Goal: Information Seeking & Learning: Stay updated

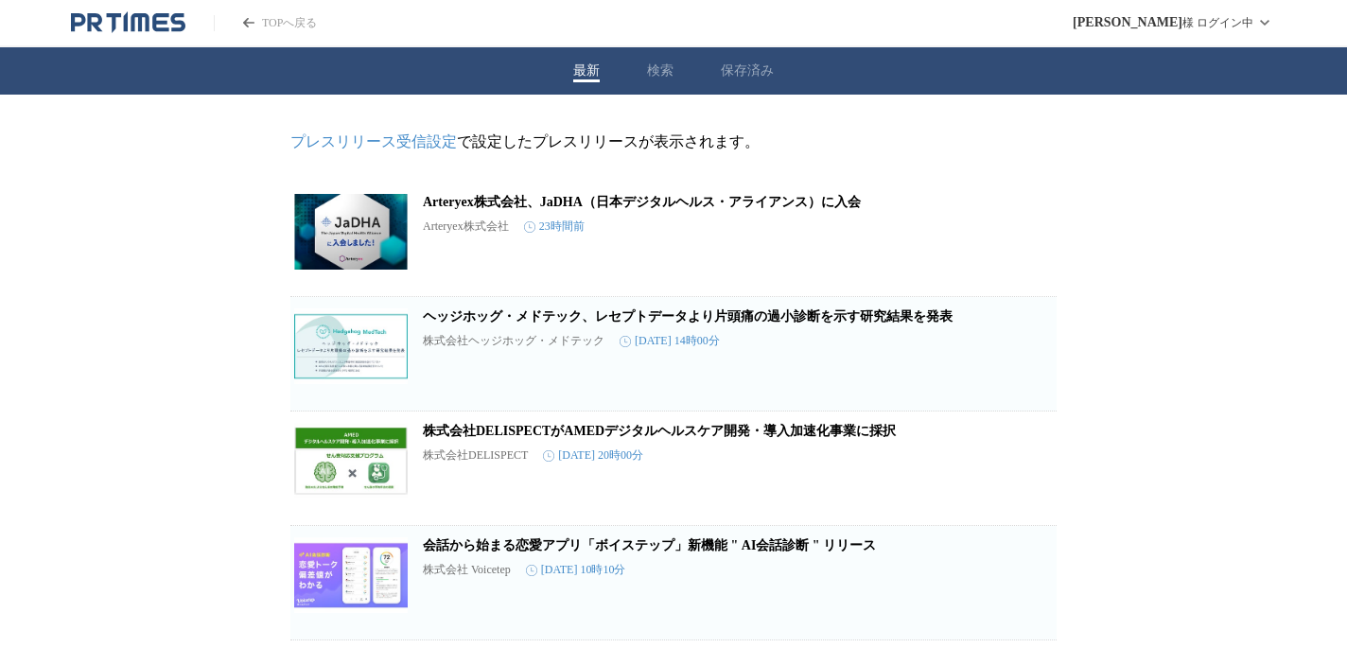
click at [840, 323] on link "ヘッジホッグ・メドテック、レセプトデータより片頭痛の過小診断を示す研究結果を発表" at bounding box center [688, 316] width 530 height 14
click at [950, 373] on icon "button" at bounding box center [958, 361] width 23 height 23
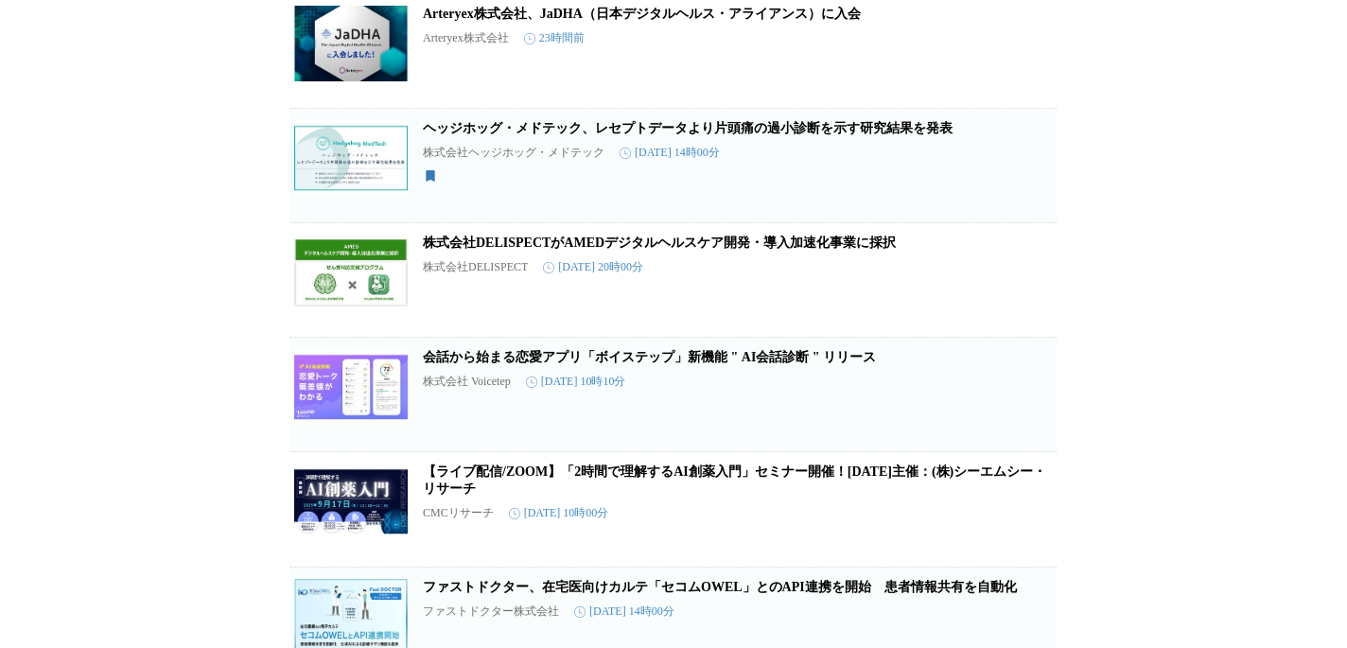
scroll to position [184, 0]
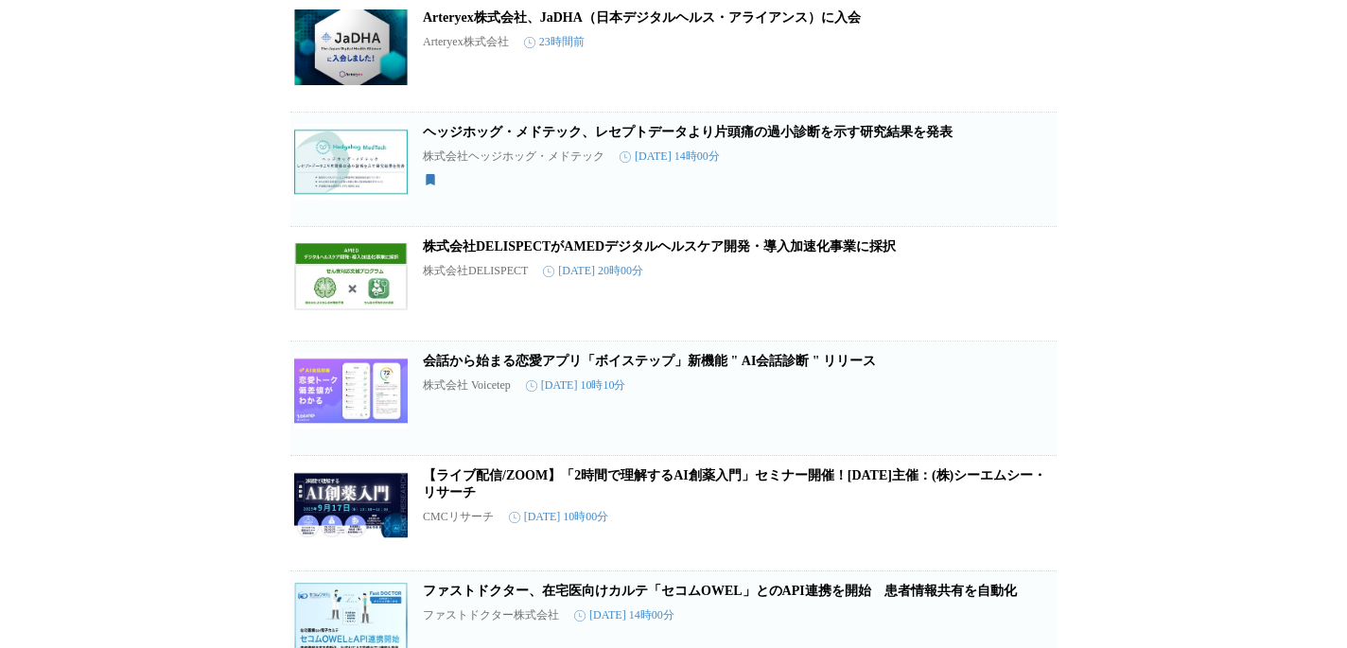
click at [727, 481] on link "【ライブ配信/ZOOM】「2時間で理解するAI創薬入門」セミナー開催！[DATE]主催：(株)シーエムシー・リサーチ" at bounding box center [734, 483] width 623 height 31
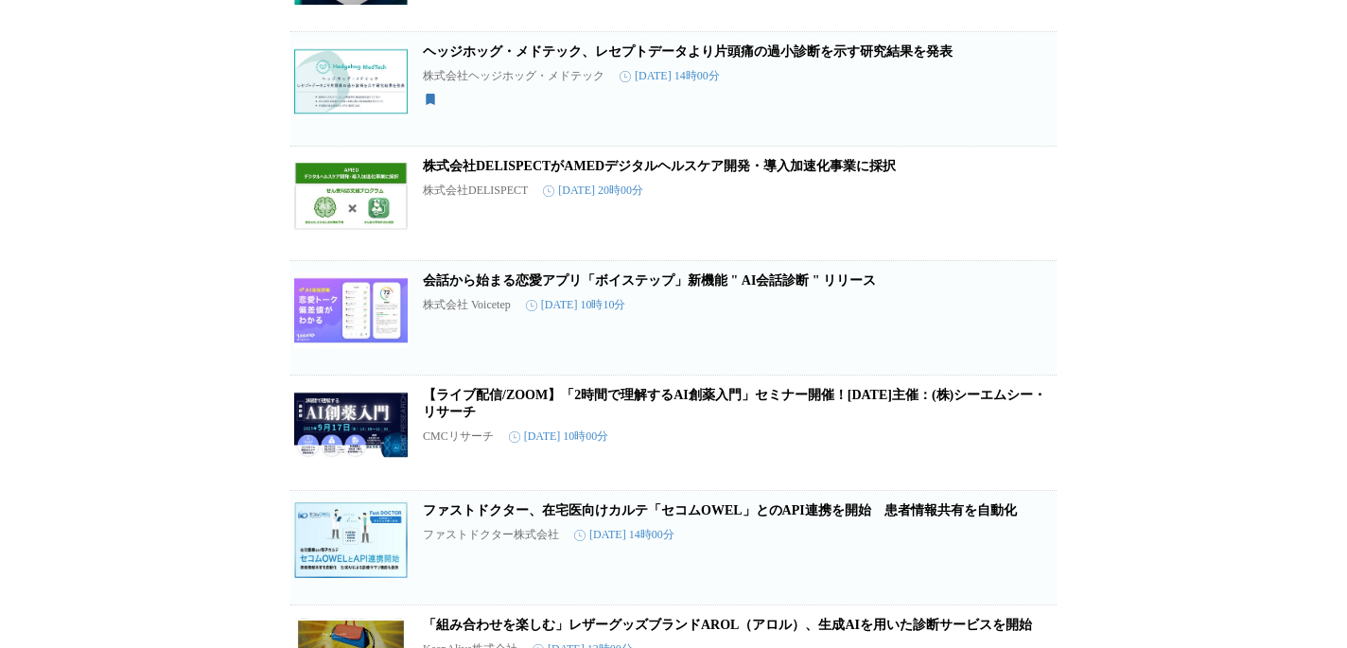
scroll to position [266, 0]
click at [958, 445] on icon "button" at bounding box center [958, 440] width 23 height 23
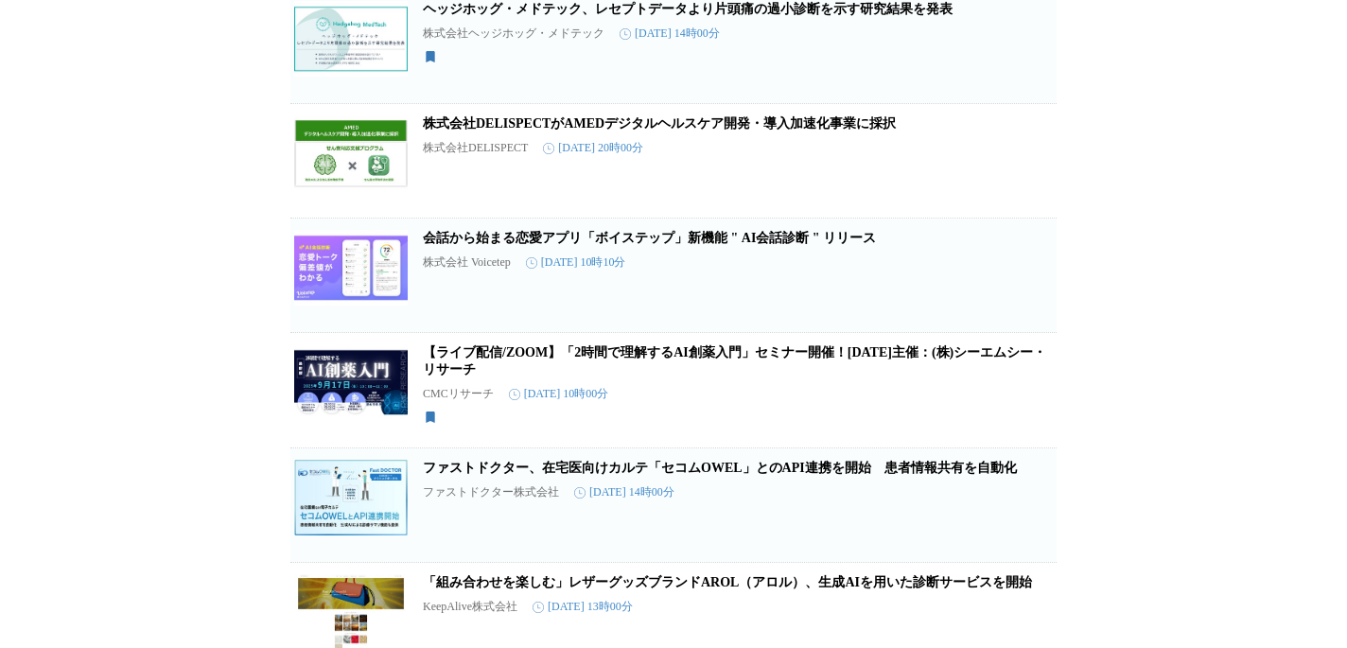
scroll to position [309, 0]
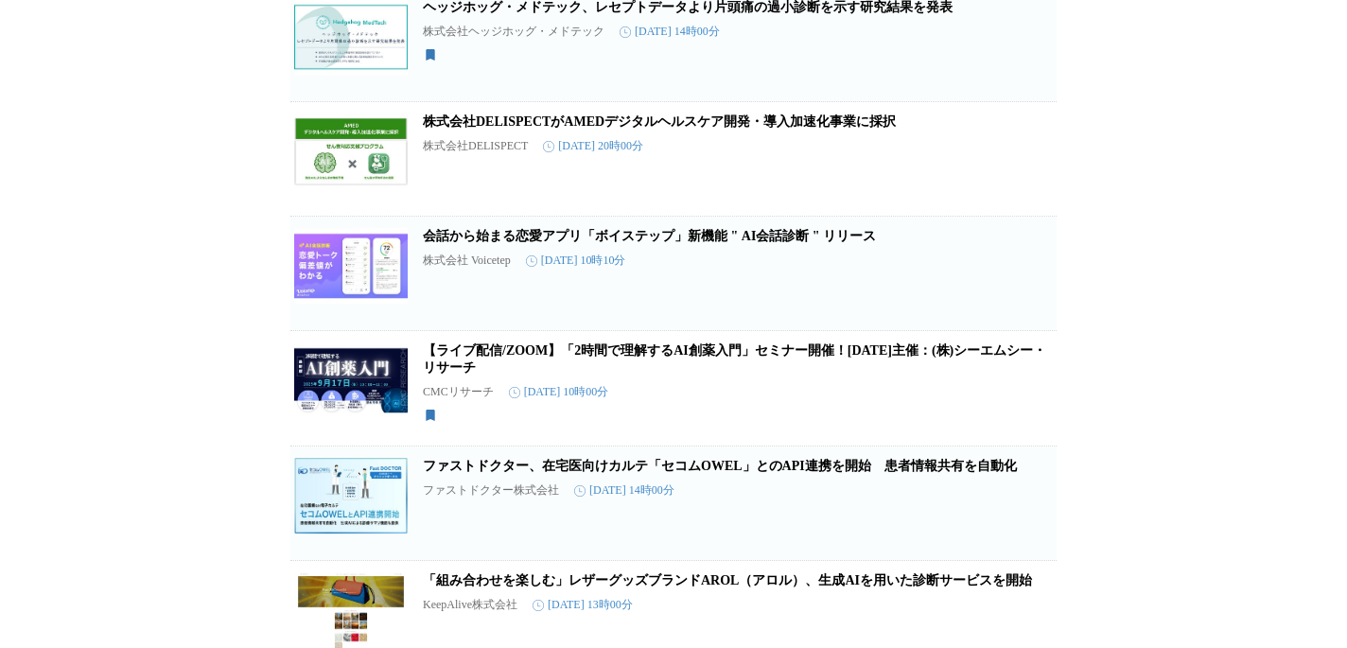
click at [956, 522] on icon "button" at bounding box center [958, 510] width 23 height 23
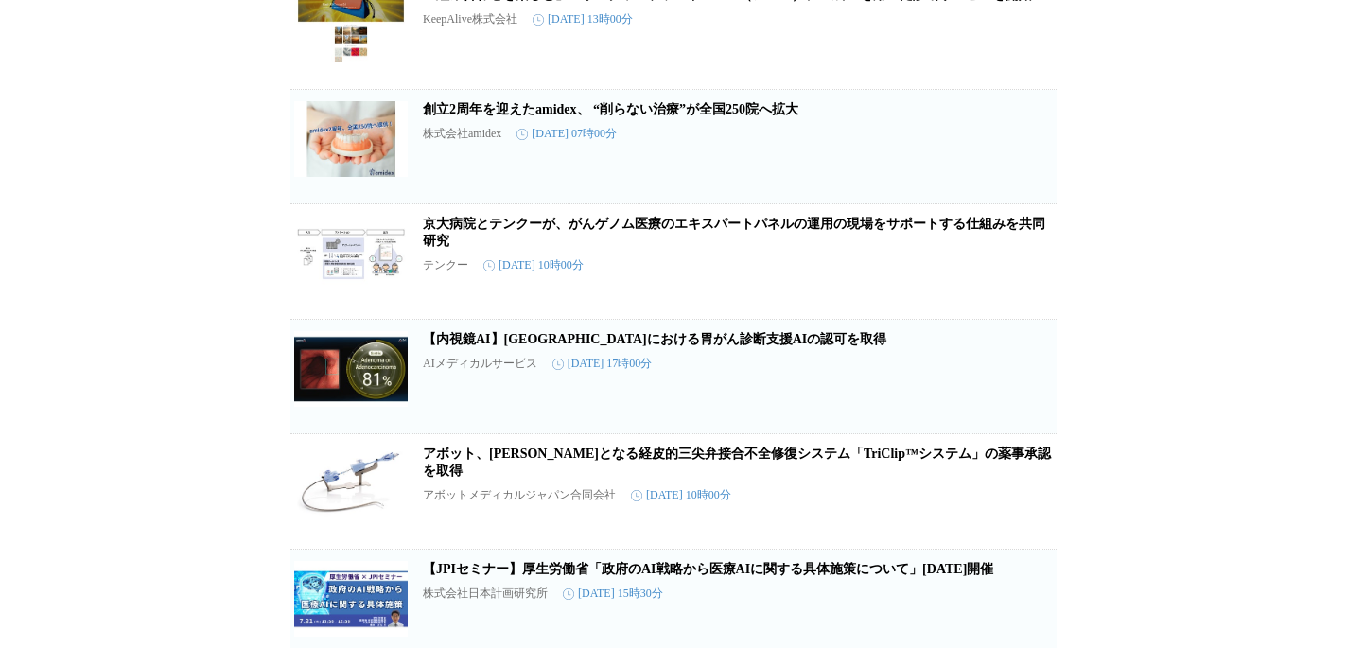
scroll to position [898, 0]
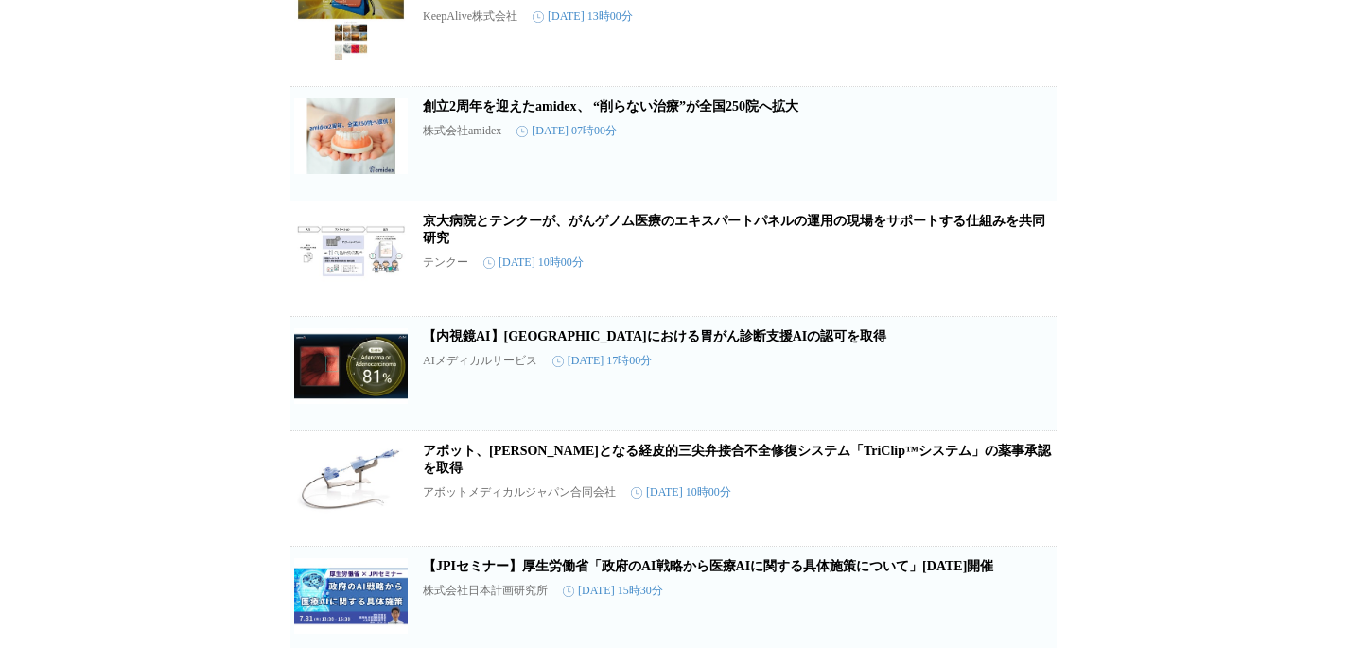
click at [961, 525] on span "保存する" at bounding box center [958, 518] width 38 height 13
click at [1024, 505] on icon "button" at bounding box center [1026, 496] width 13 height 17
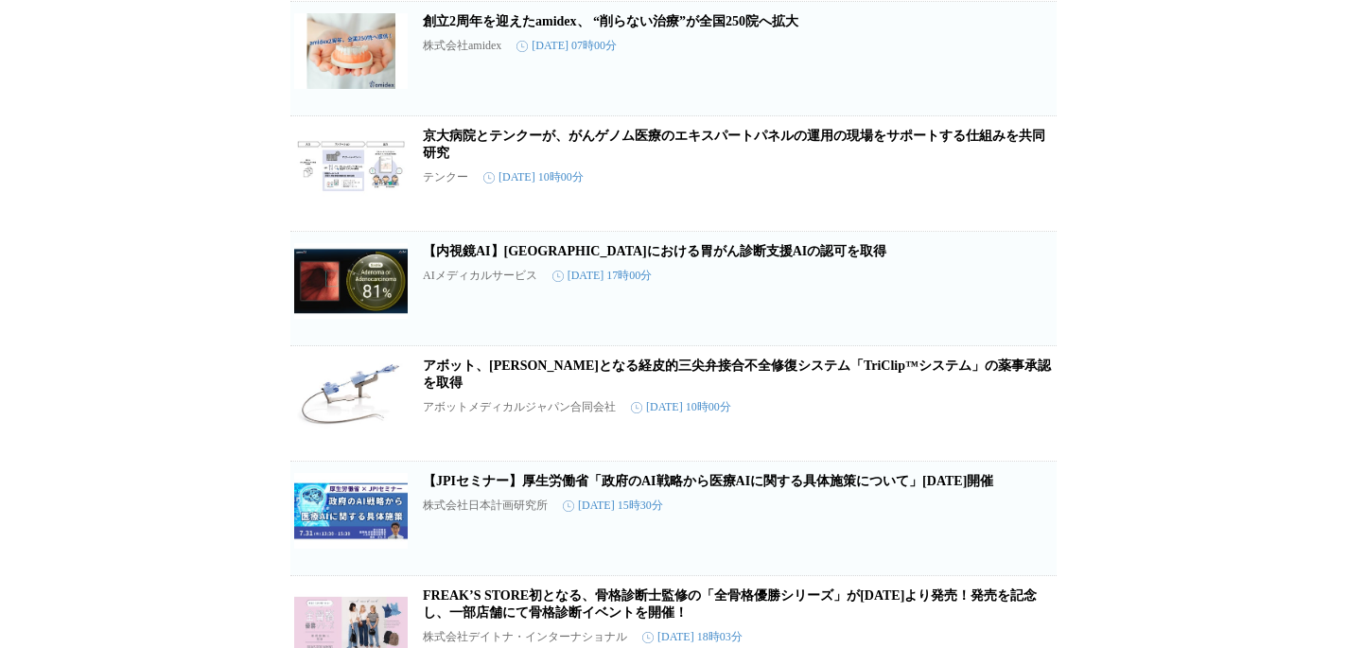
scroll to position [985, 0]
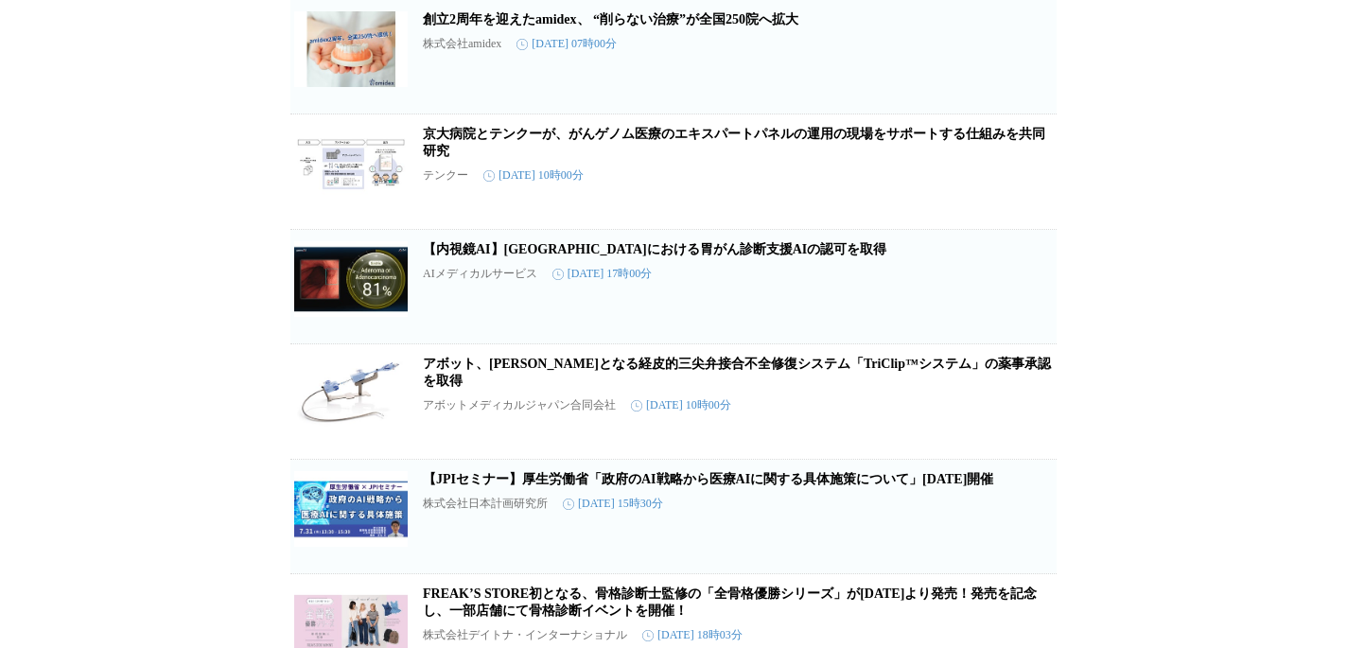
click at [853, 486] on link "【JPIセミナー】厚生労働省「政府のAI戦略から医療AIに関する具体施策について」[DATE]開催" at bounding box center [708, 479] width 570 height 14
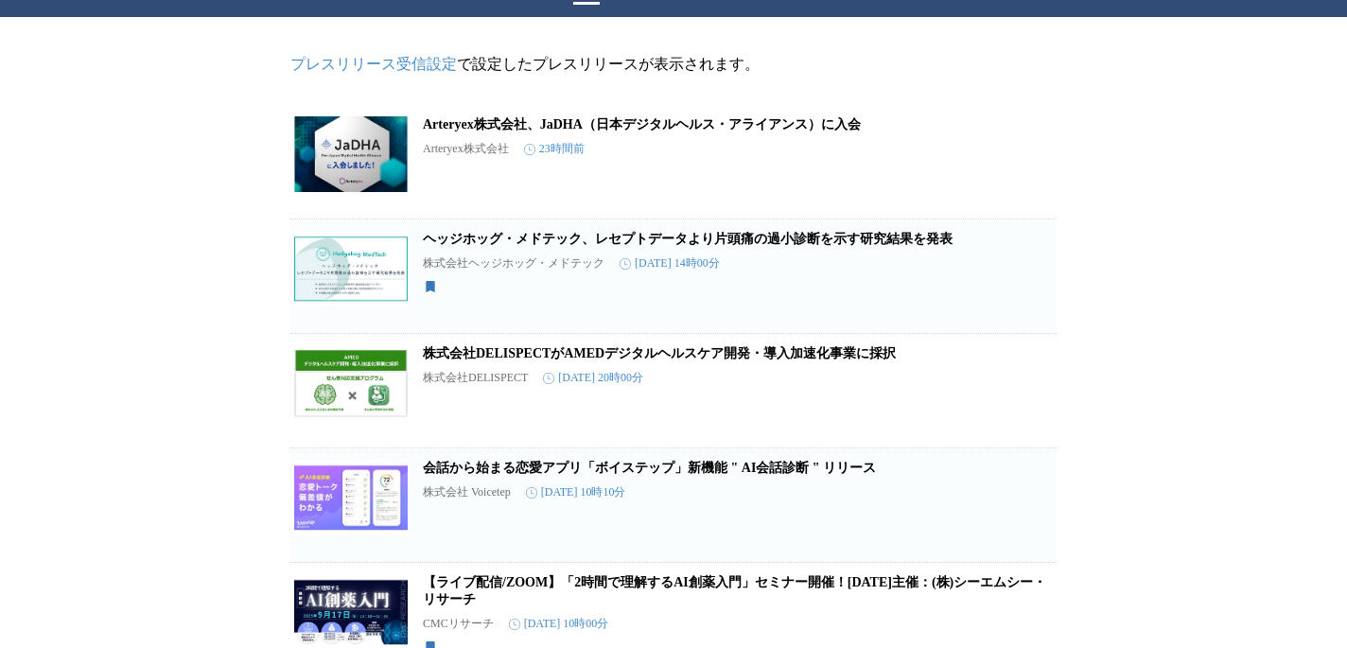
scroll to position [0, 0]
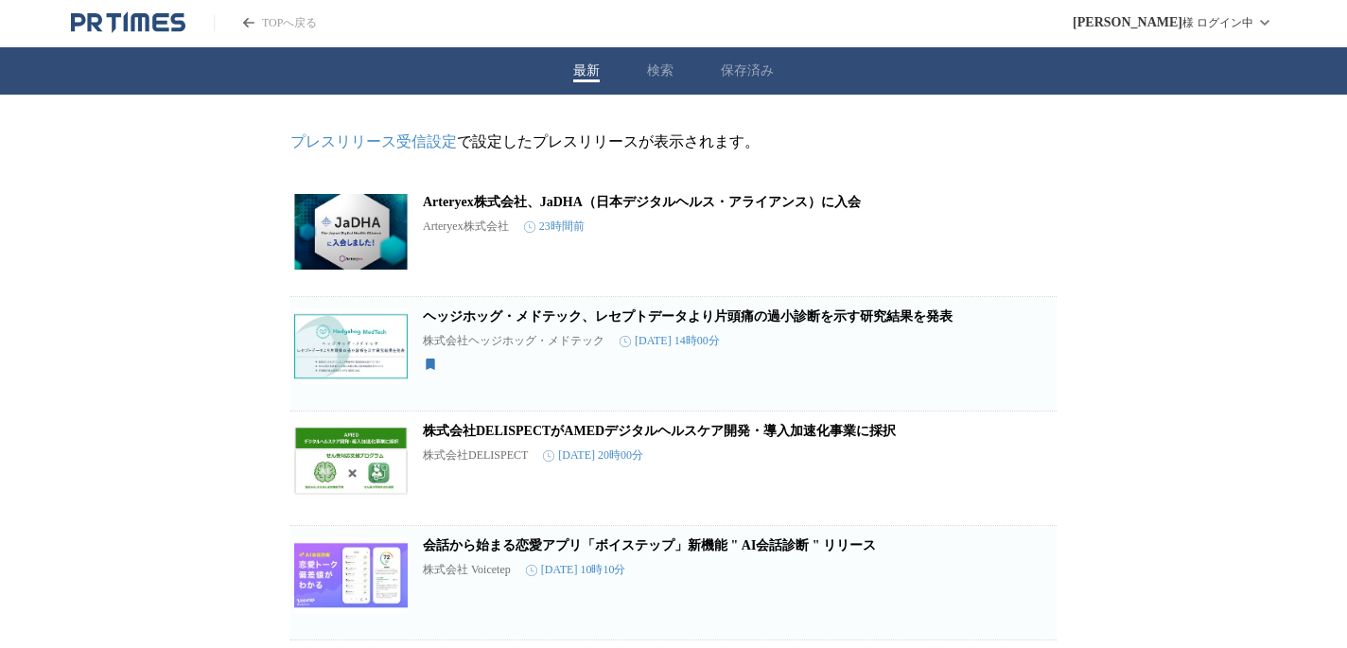
click at [750, 76] on button "保存済み" at bounding box center [747, 70] width 53 height 17
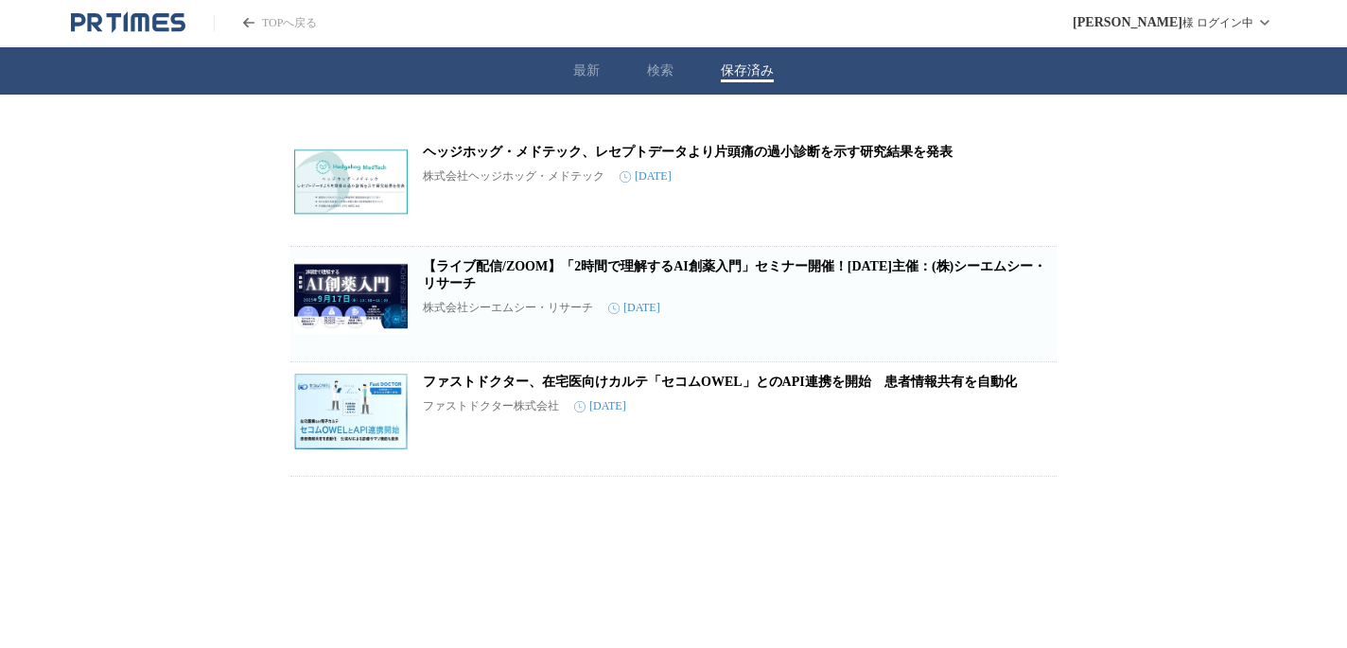
click at [581, 75] on button "最新" at bounding box center [586, 70] width 26 height 17
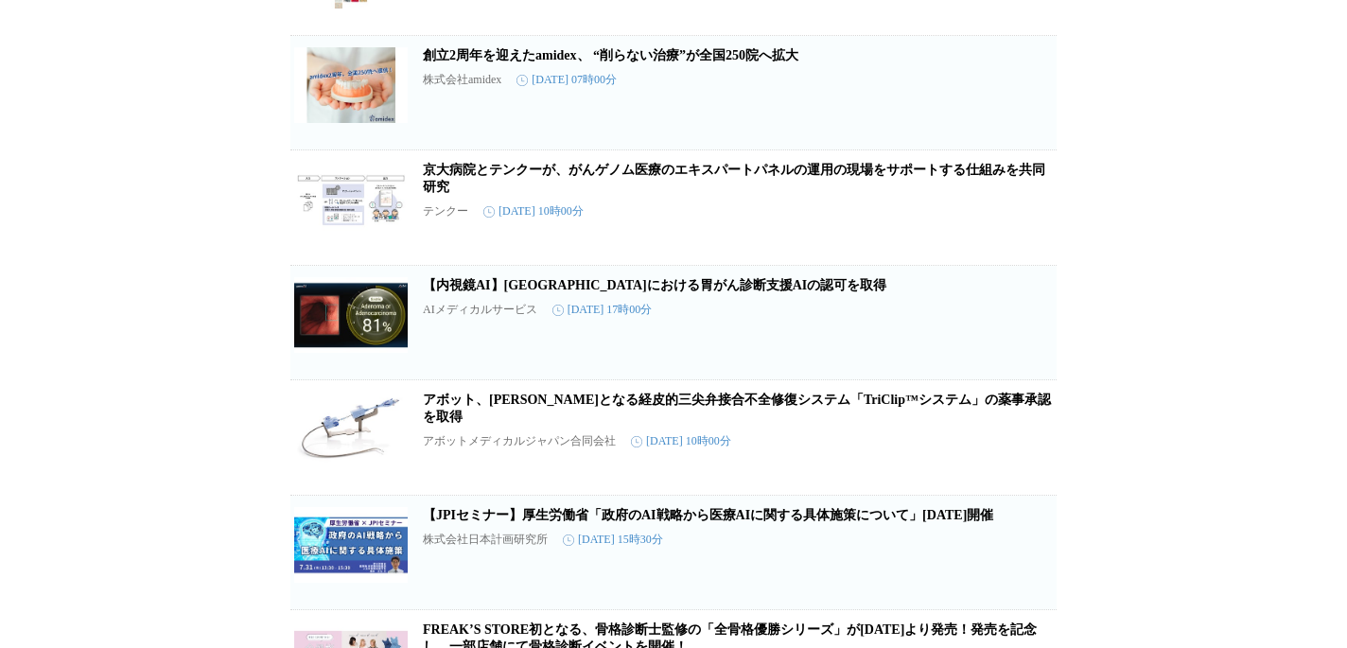
scroll to position [1032, 0]
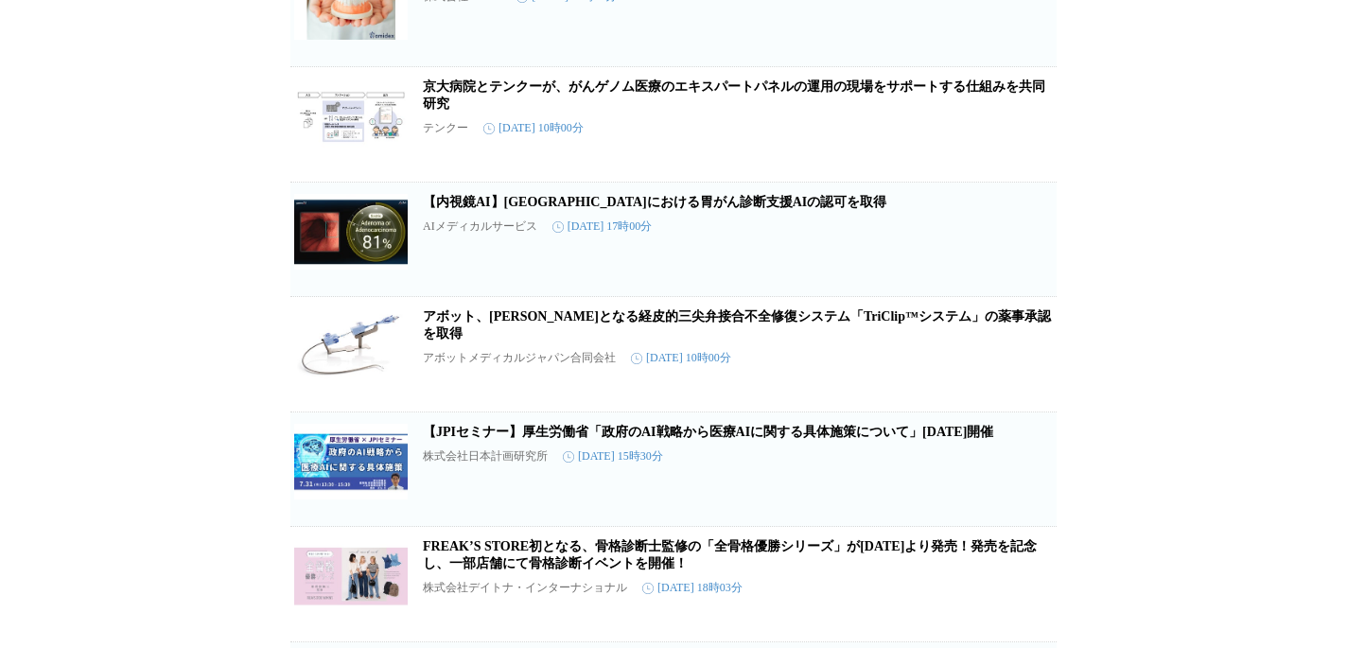
click at [962, 485] on icon "button" at bounding box center [958, 476] width 13 height 17
click at [957, 371] on icon "button" at bounding box center [958, 362] width 13 height 17
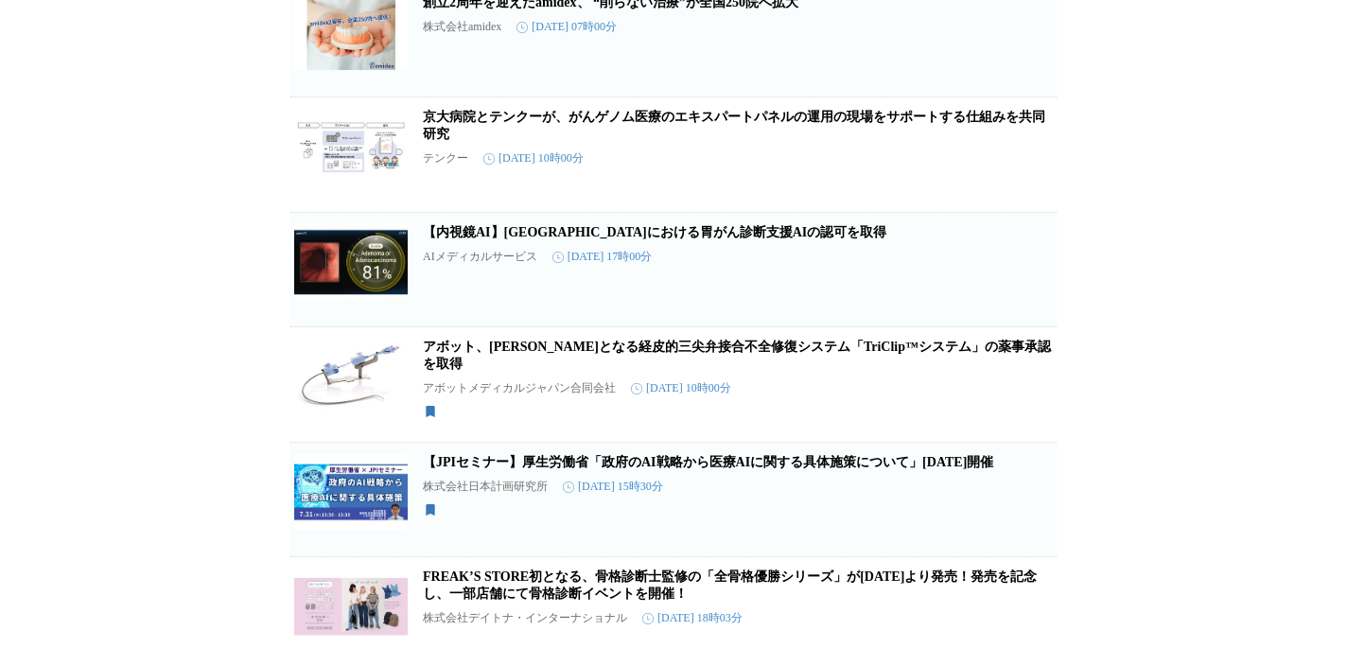
click at [686, 239] on link "【内視鏡AI】[GEOGRAPHIC_DATA]における胃がん診断支援AIの認可を取得" at bounding box center [655, 232] width 464 height 14
click at [959, 289] on icon "button" at bounding box center [958, 277] width 23 height 23
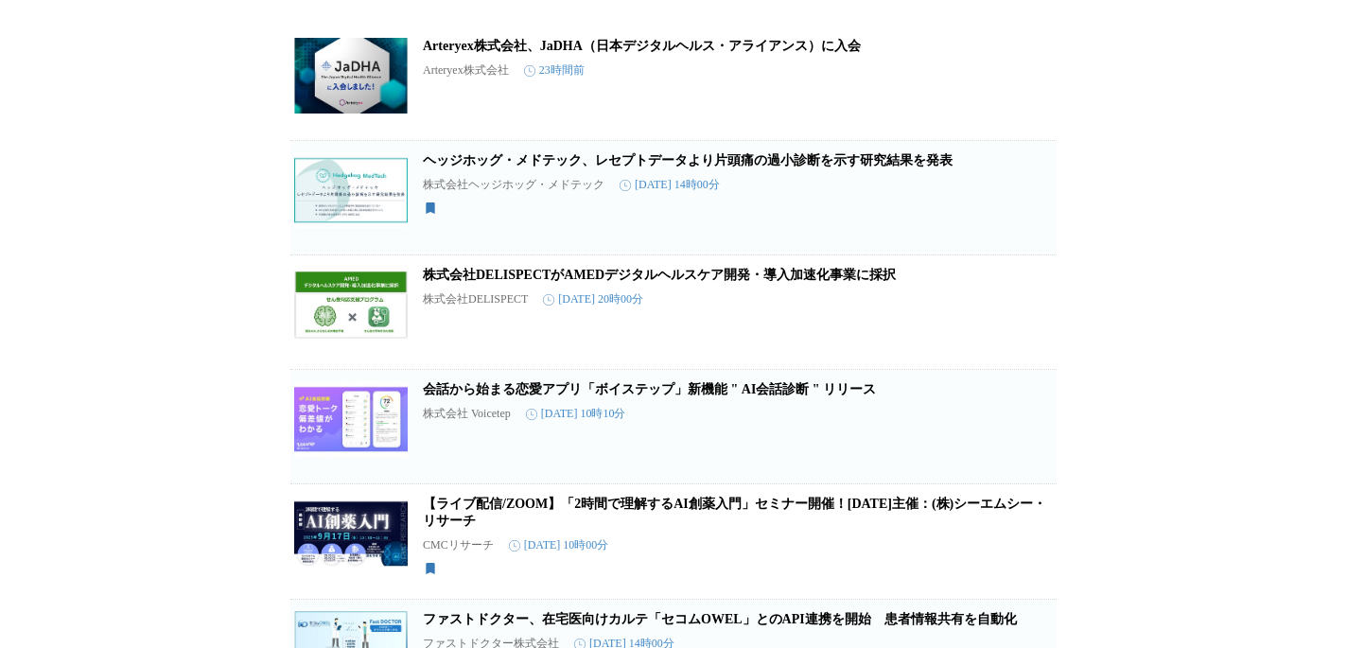
scroll to position [0, 0]
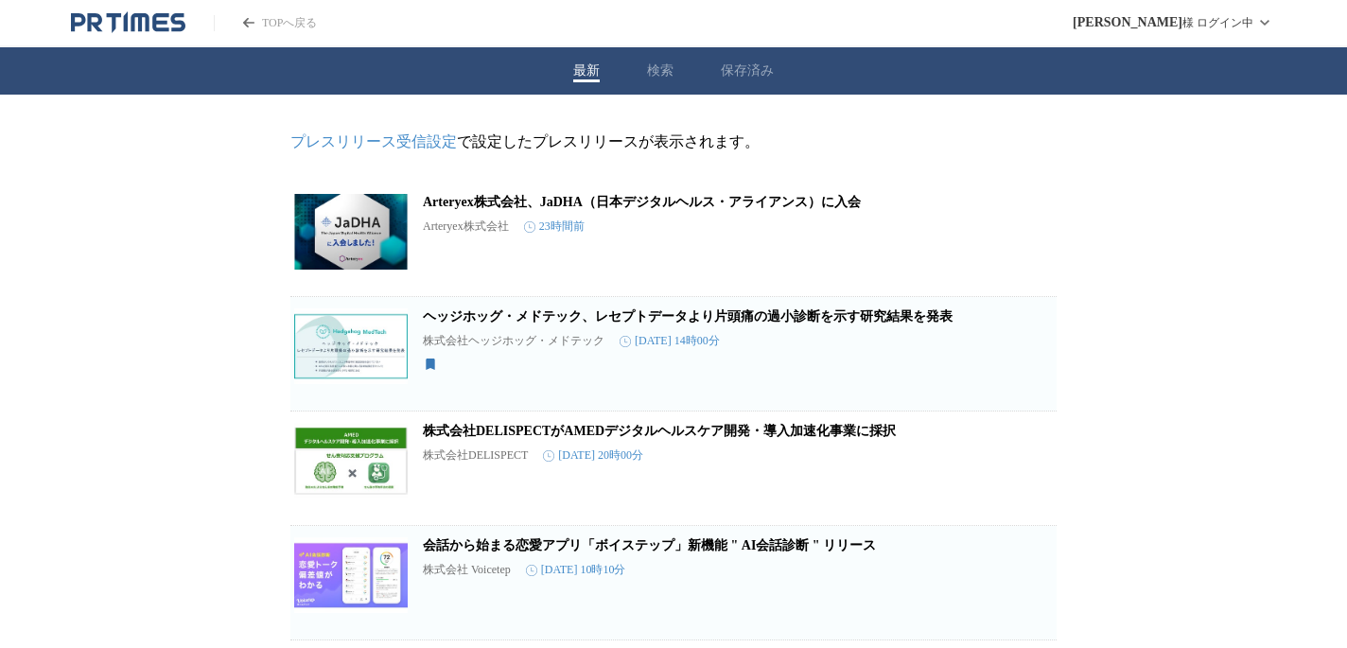
click at [756, 72] on button "保存済み" at bounding box center [747, 70] width 53 height 17
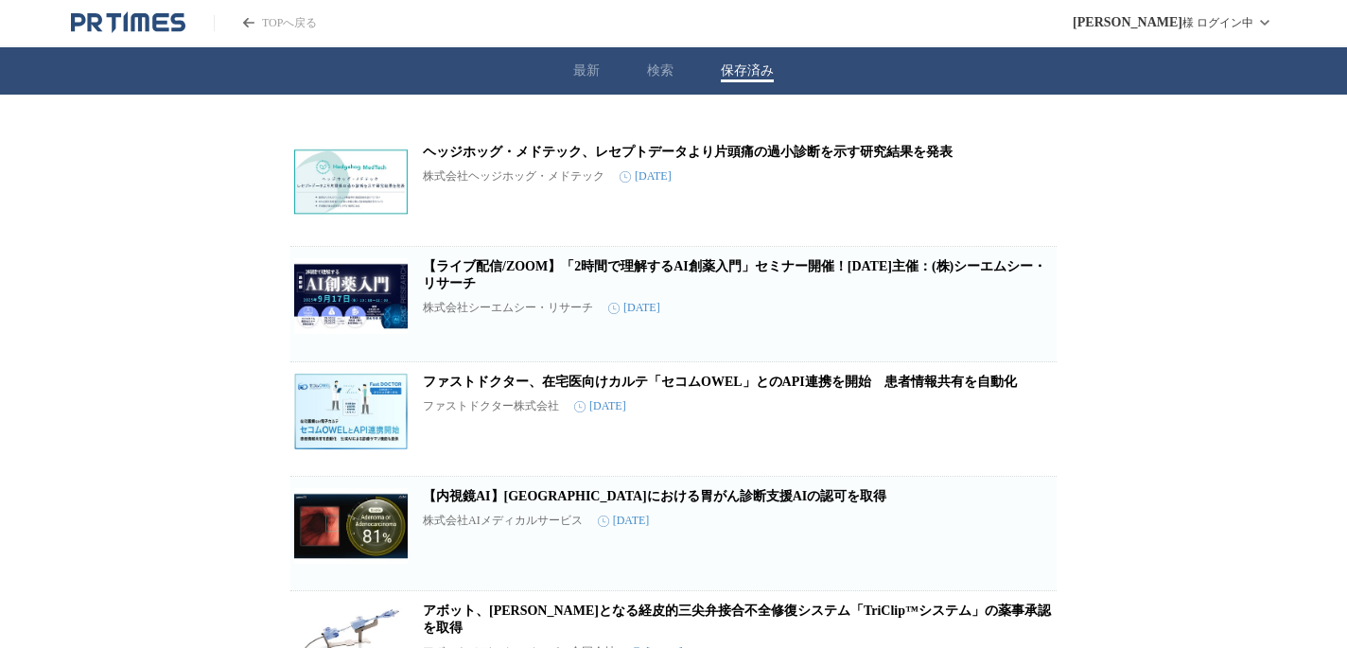
scroll to position [179, 0]
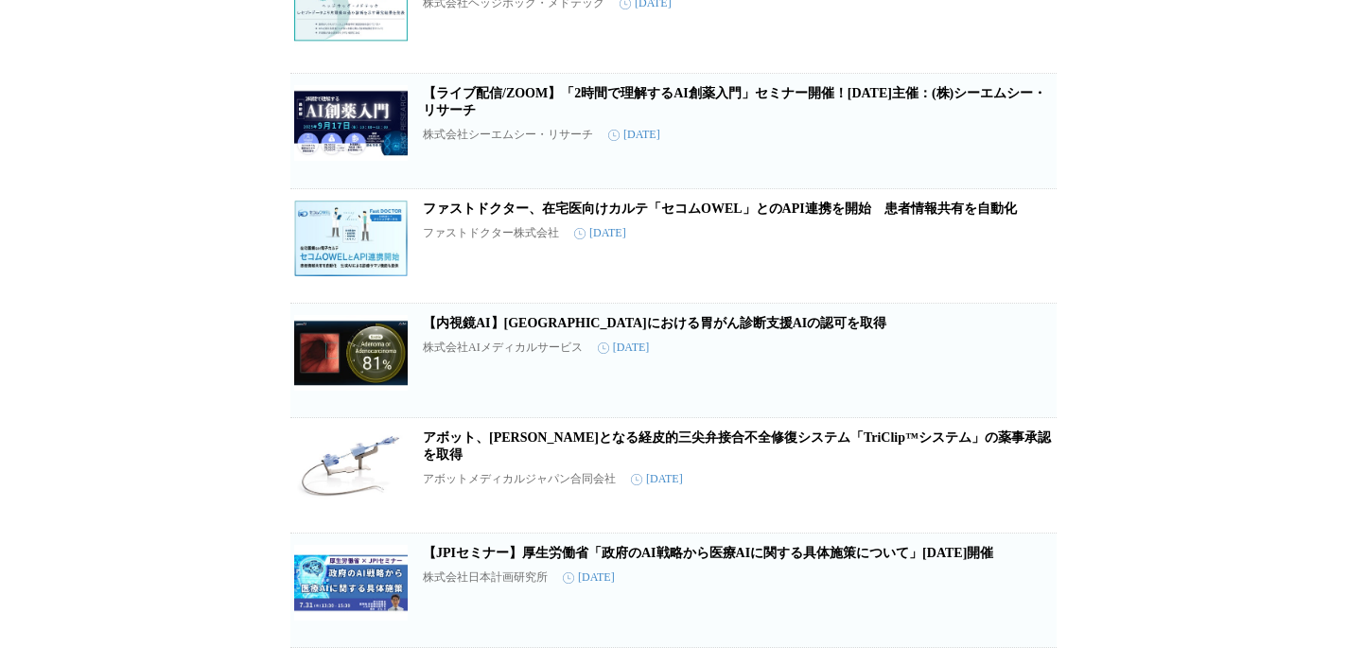
click at [582, 550] on link "【JPIセミナー】厚生労働省「政府のAI戦略から医療AIに関する具体施策について」[DATE]開催" at bounding box center [708, 553] width 570 height 14
click at [537, 433] on link "アボット、[PERSON_NAME]となる経皮的三尖弁接合不全修復システム「TriClip™システム」の薬事承認を取得" at bounding box center [737, 445] width 628 height 31
click at [506, 324] on link "【内視鏡AI】[GEOGRAPHIC_DATA]における胃がん診断支援AIの認可を取得" at bounding box center [655, 323] width 464 height 14
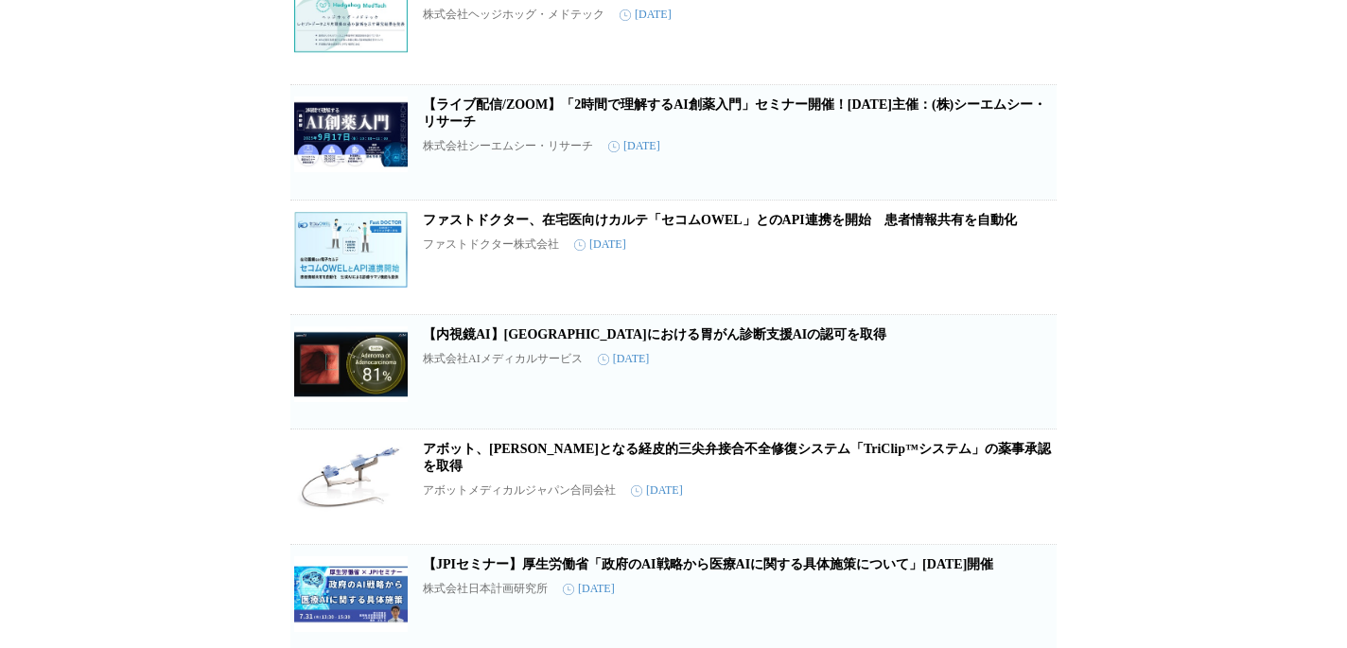
scroll to position [157, 0]
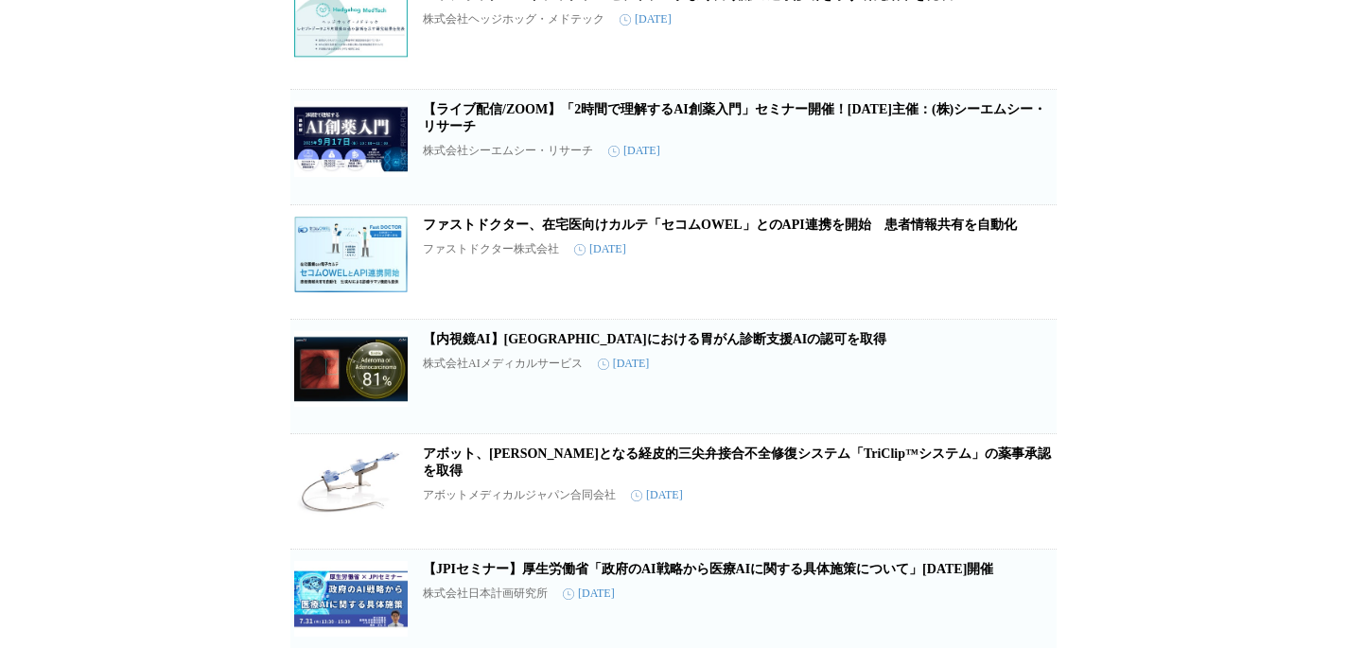
click at [497, 232] on link "ファストドクター、在宅医向けカルテ「セコムOWEL」とのAPI連携を開始　患者情報共有を自動化" at bounding box center [720, 225] width 594 height 14
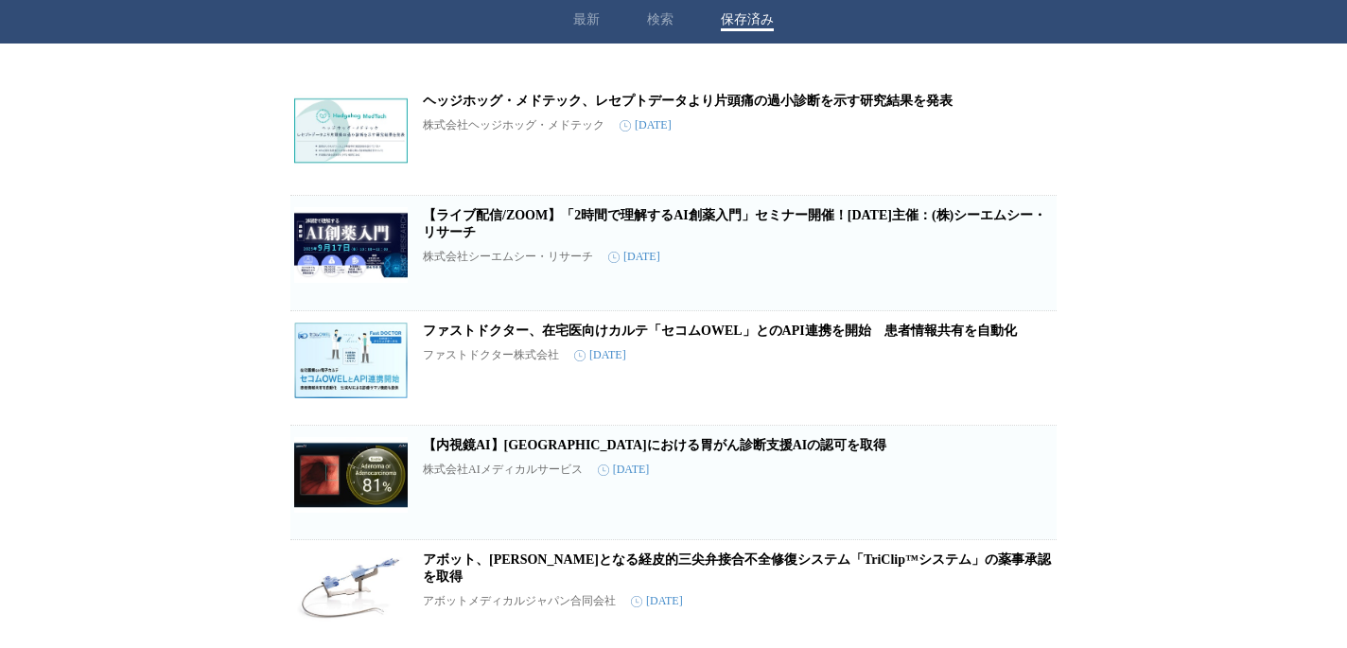
scroll to position [49, 0]
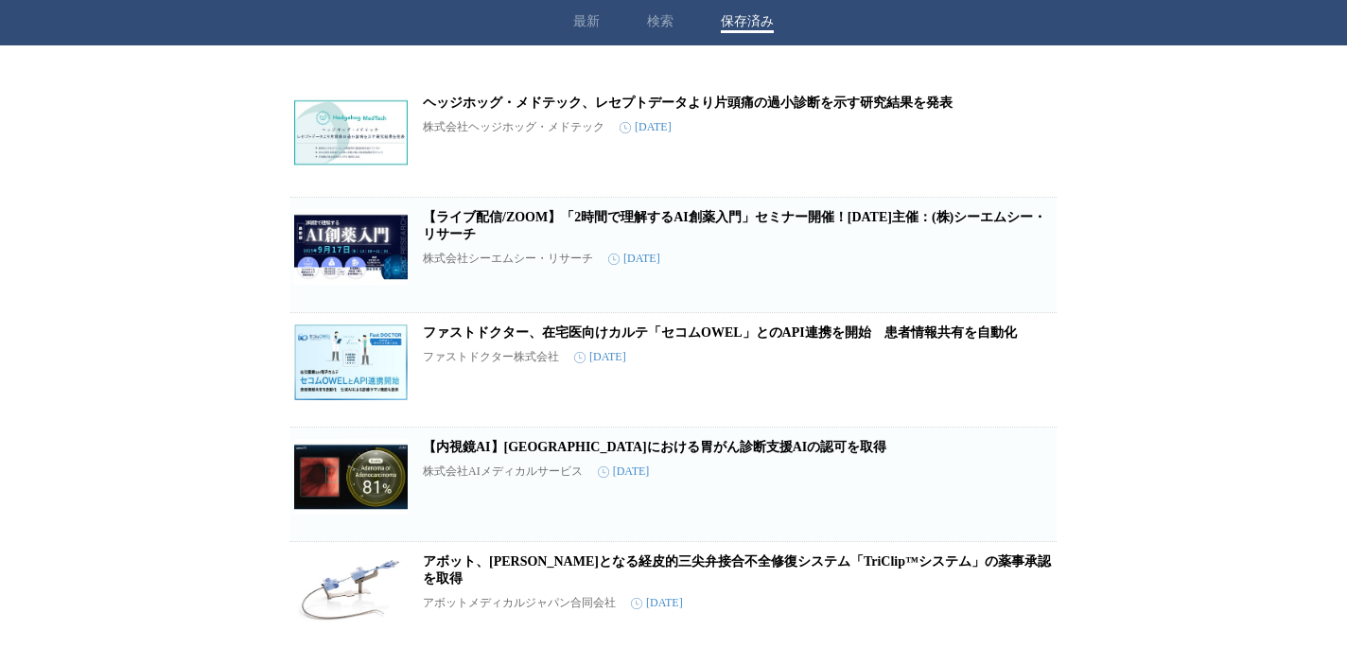
click at [515, 212] on link "【ライブ配信/ZOOM】「2時間で理解するAI創薬入門」セミナー開催！[DATE]主催：(株)シーエムシー・リサーチ" at bounding box center [734, 225] width 623 height 31
click at [620, 100] on link "ヘッジホッグ・メドテック、レセプトデータより片頭痛の過小診断を示す研究結果を発表" at bounding box center [688, 103] width 530 height 14
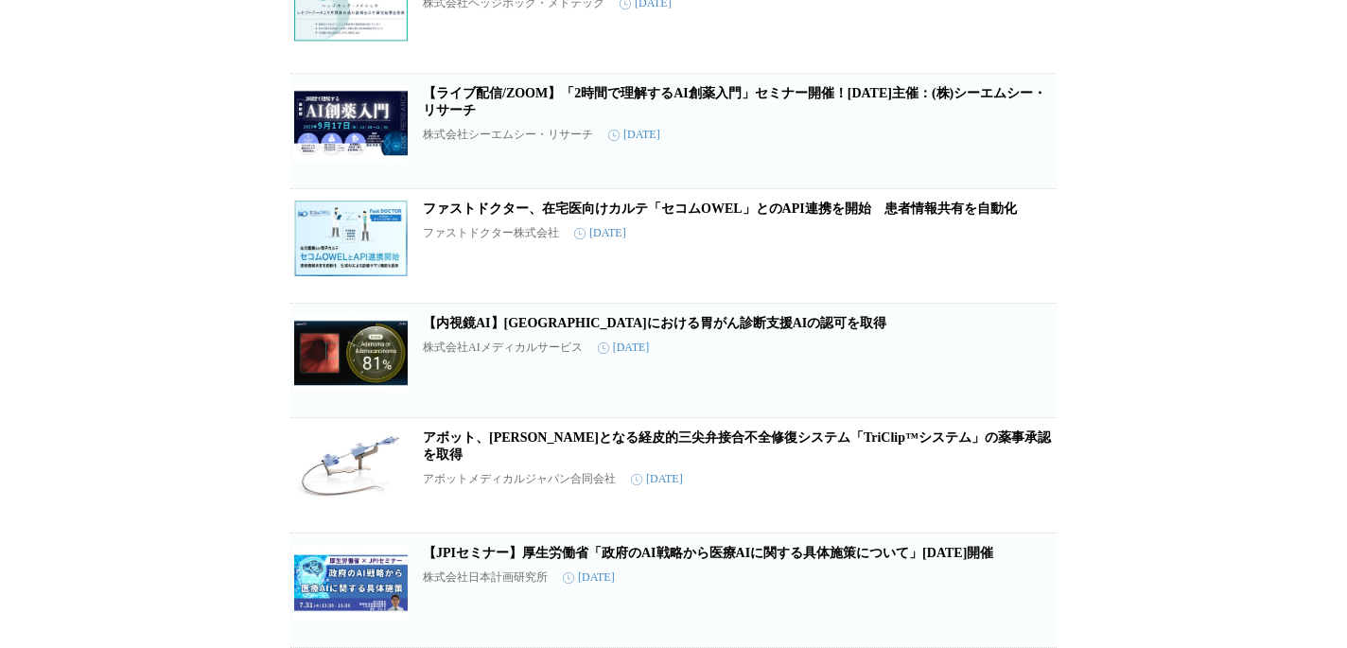
click at [1027, 600] on icon "button" at bounding box center [1026, 597] width 13 height 17
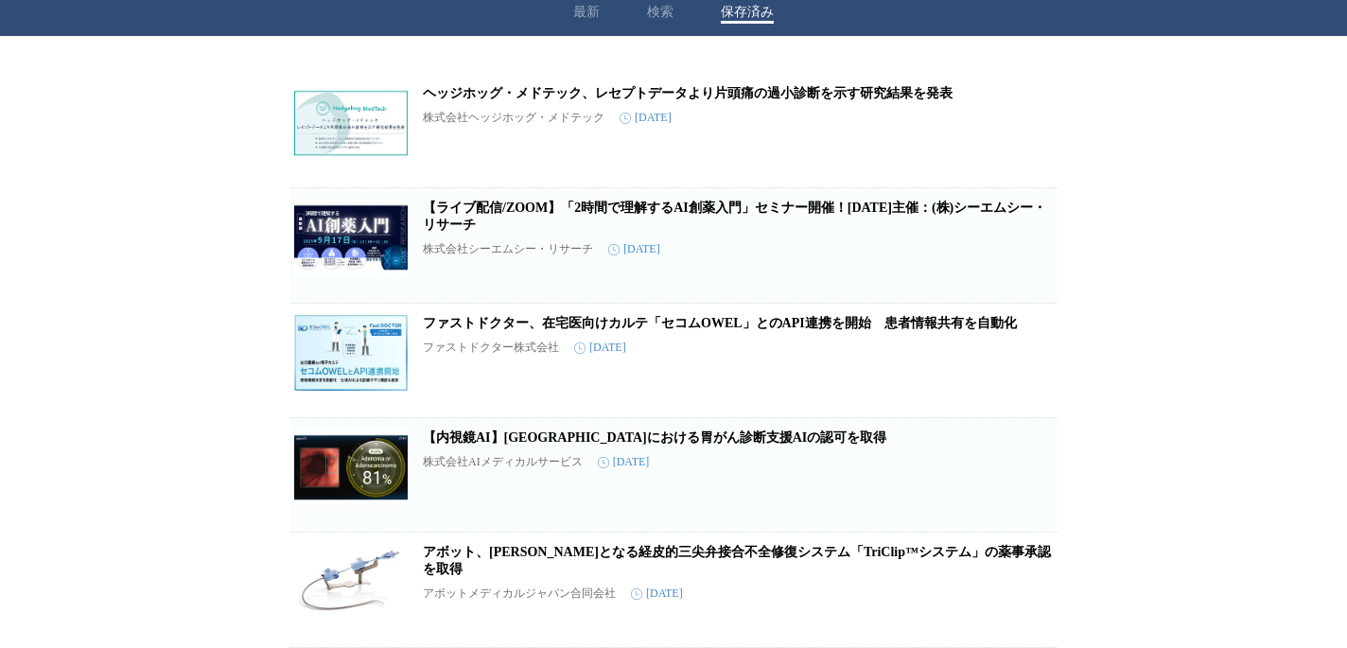
click at [1023, 595] on icon "button" at bounding box center [1026, 597] width 13 height 17
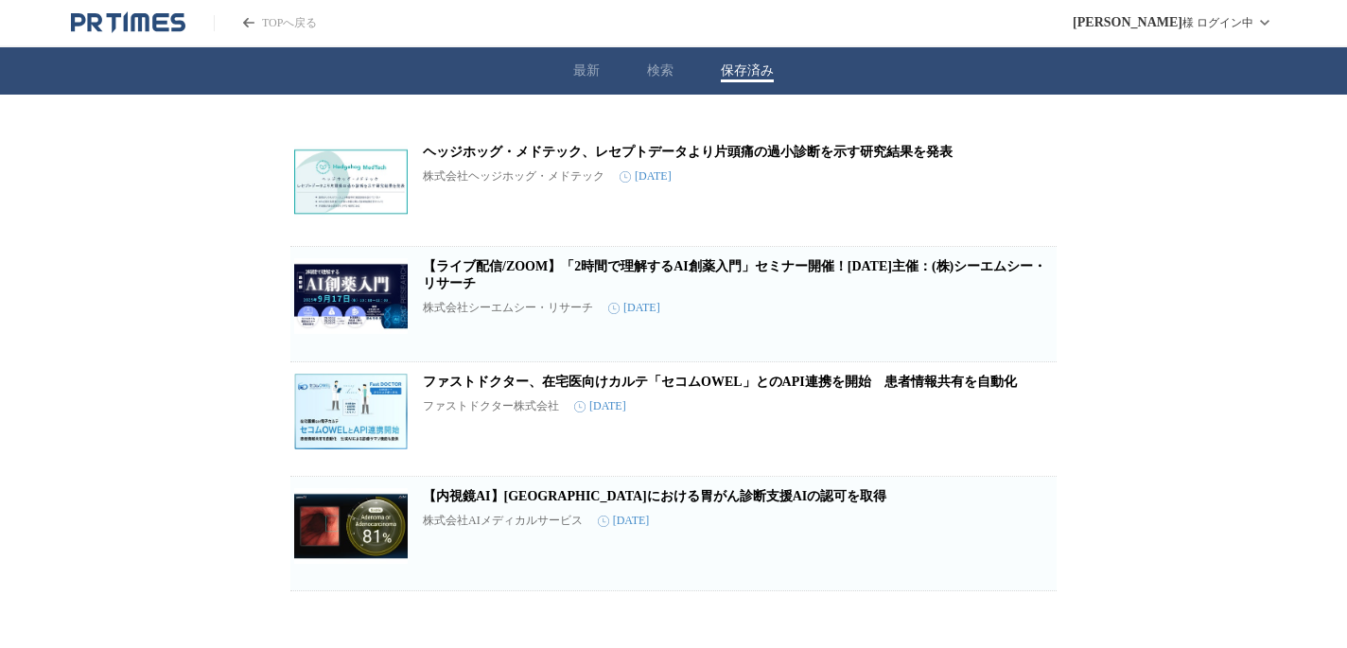
click at [1025, 552] on icon "button" at bounding box center [1026, 541] width 23 height 23
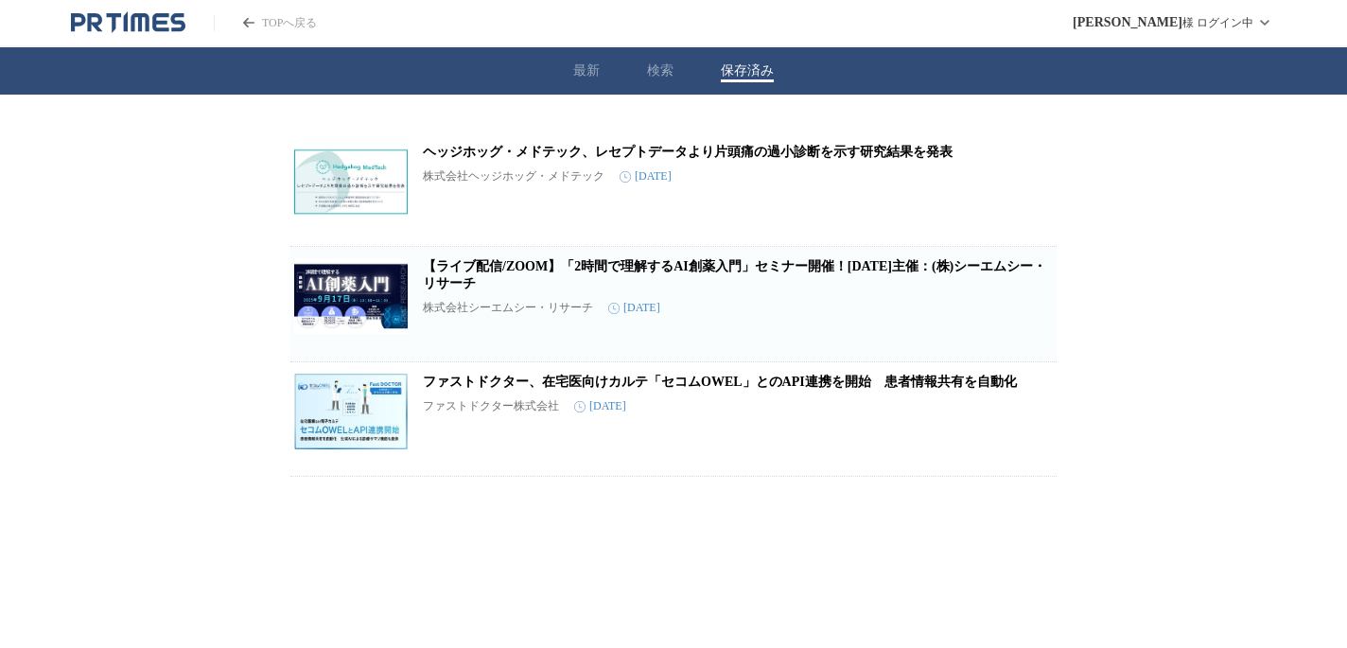
click at [583, 77] on button "最新" at bounding box center [586, 70] width 26 height 17
